Goal: Book appointment/travel/reservation

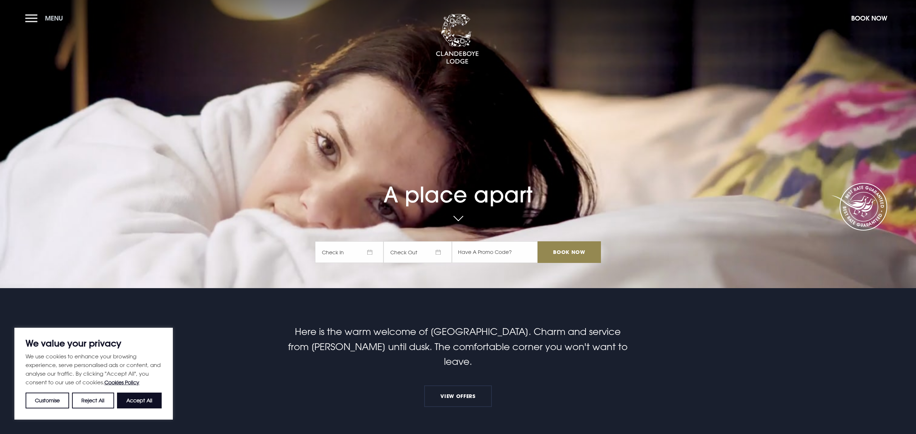
click at [40, 17] on button "Menu" at bounding box center [45, 17] width 41 height 15
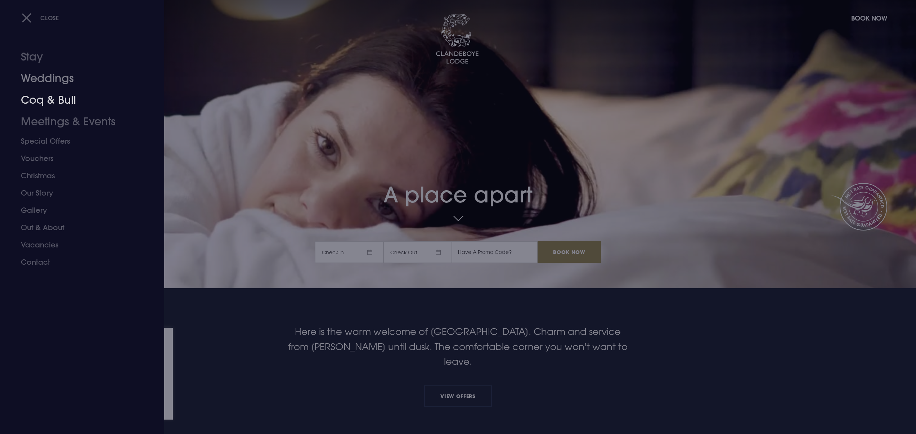
click at [53, 82] on link "Weddings" at bounding box center [78, 79] width 114 height 22
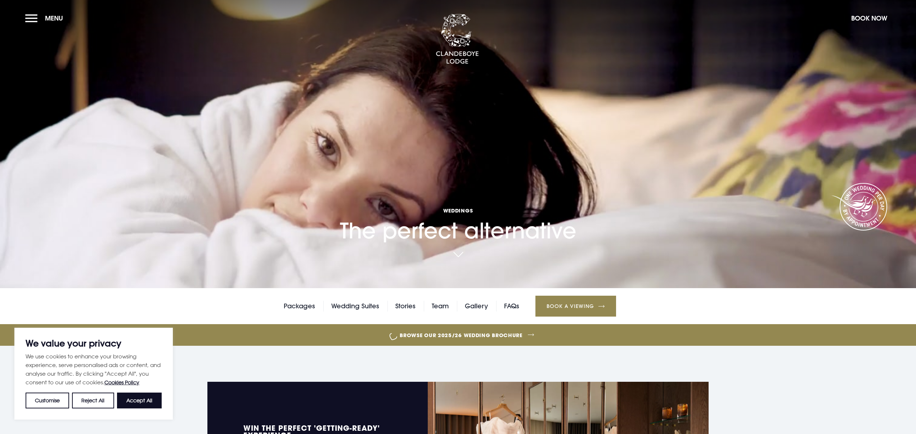
click at [136, 397] on button "Accept All" at bounding box center [139, 400] width 45 height 16
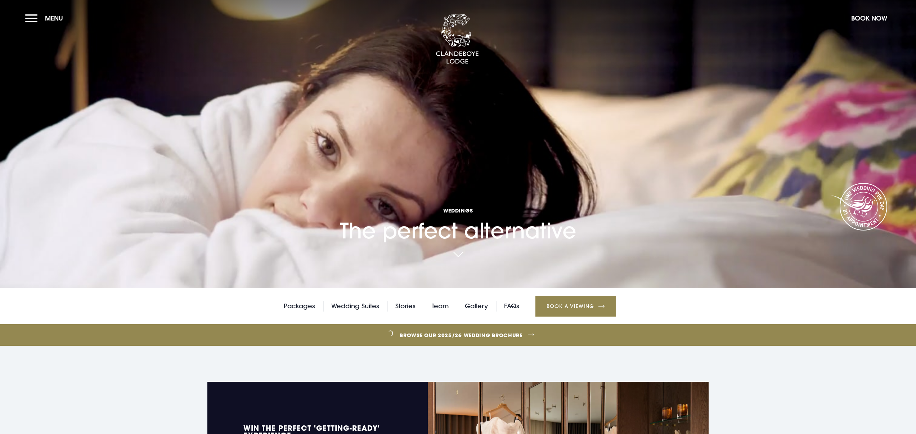
checkbox input "true"
